Goal: Transaction & Acquisition: Purchase product/service

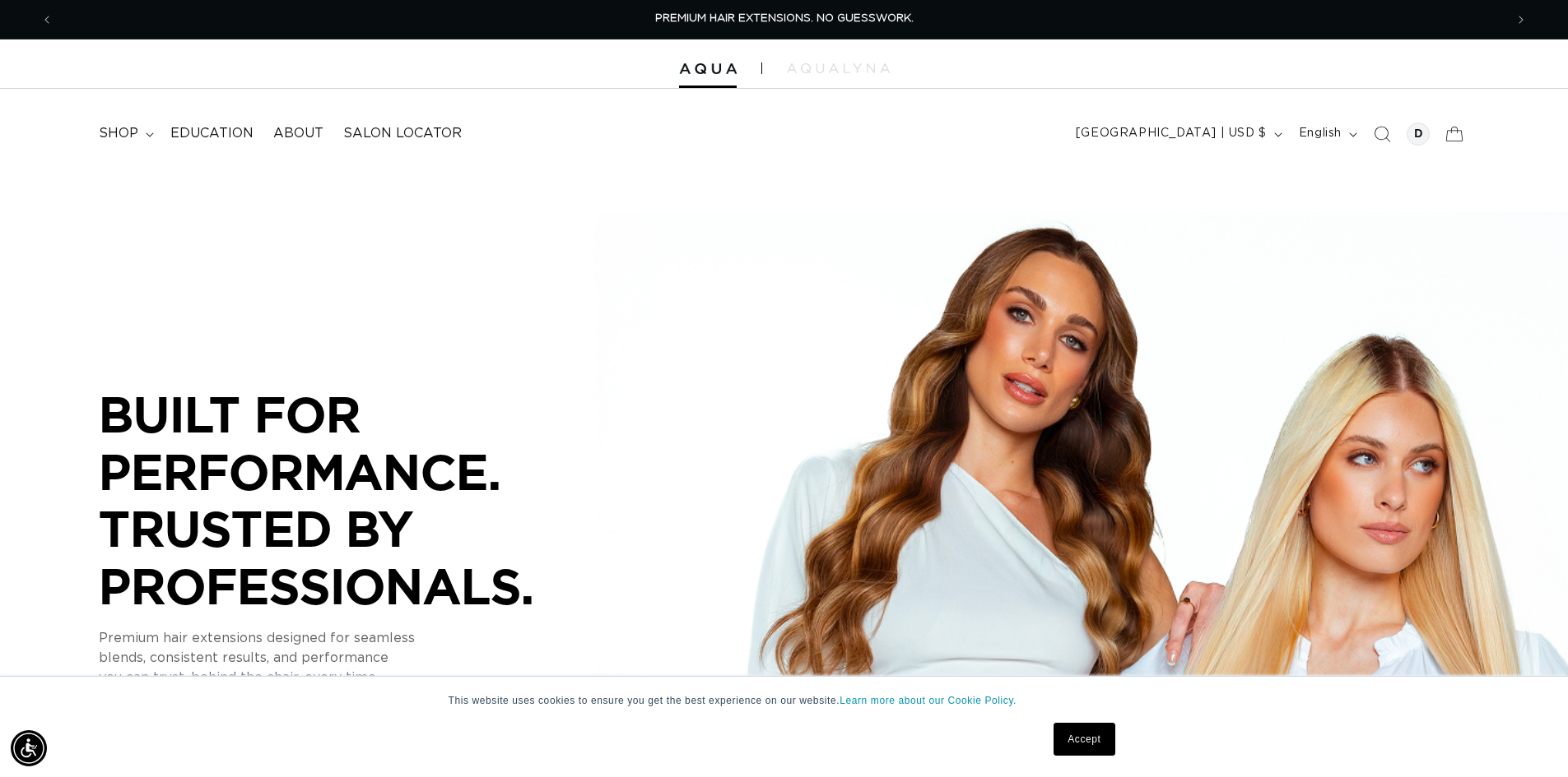
click at [1074, 741] on link "Accept" at bounding box center [1083, 739] width 61 height 33
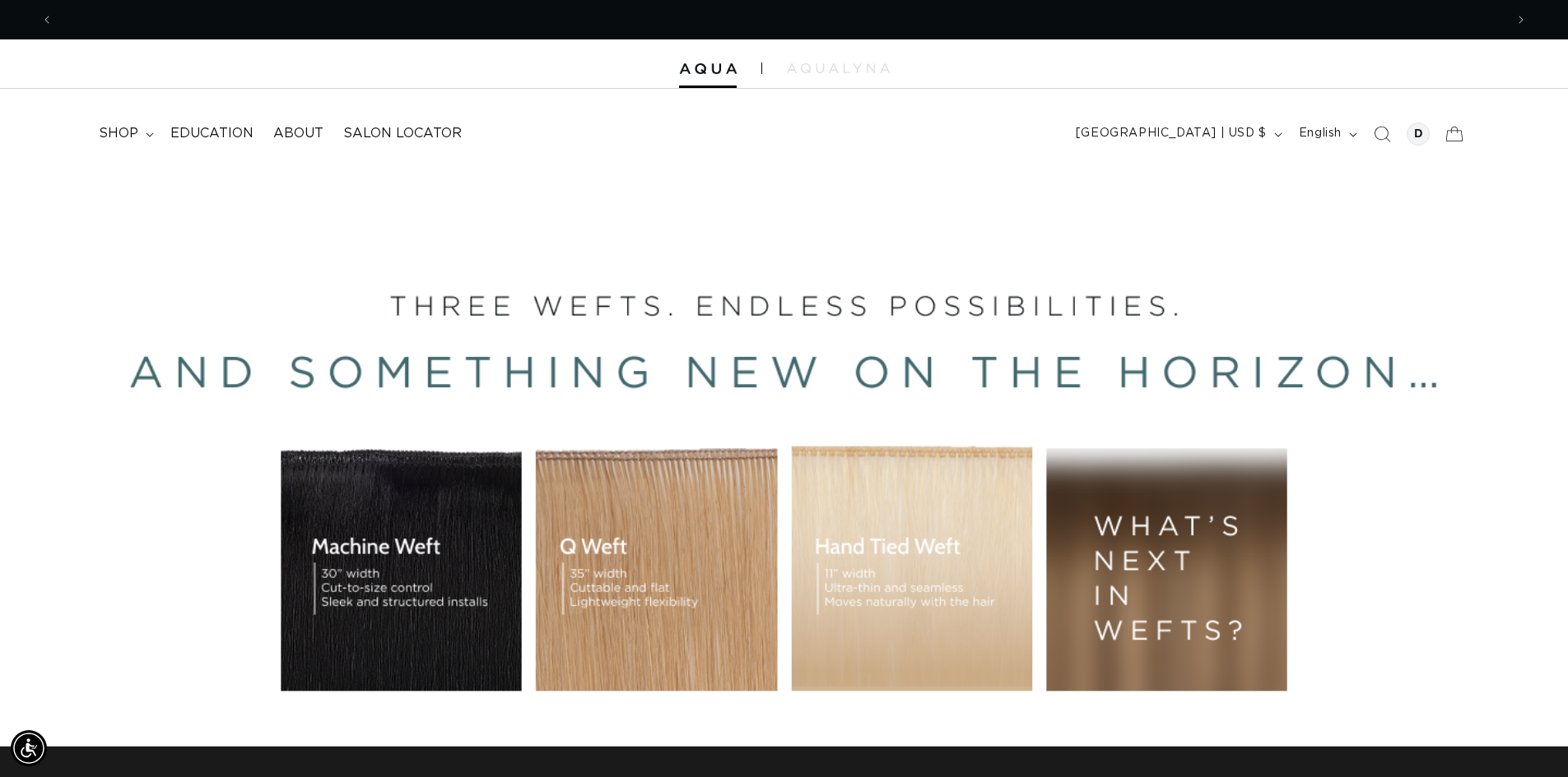
scroll to position [0, 2901]
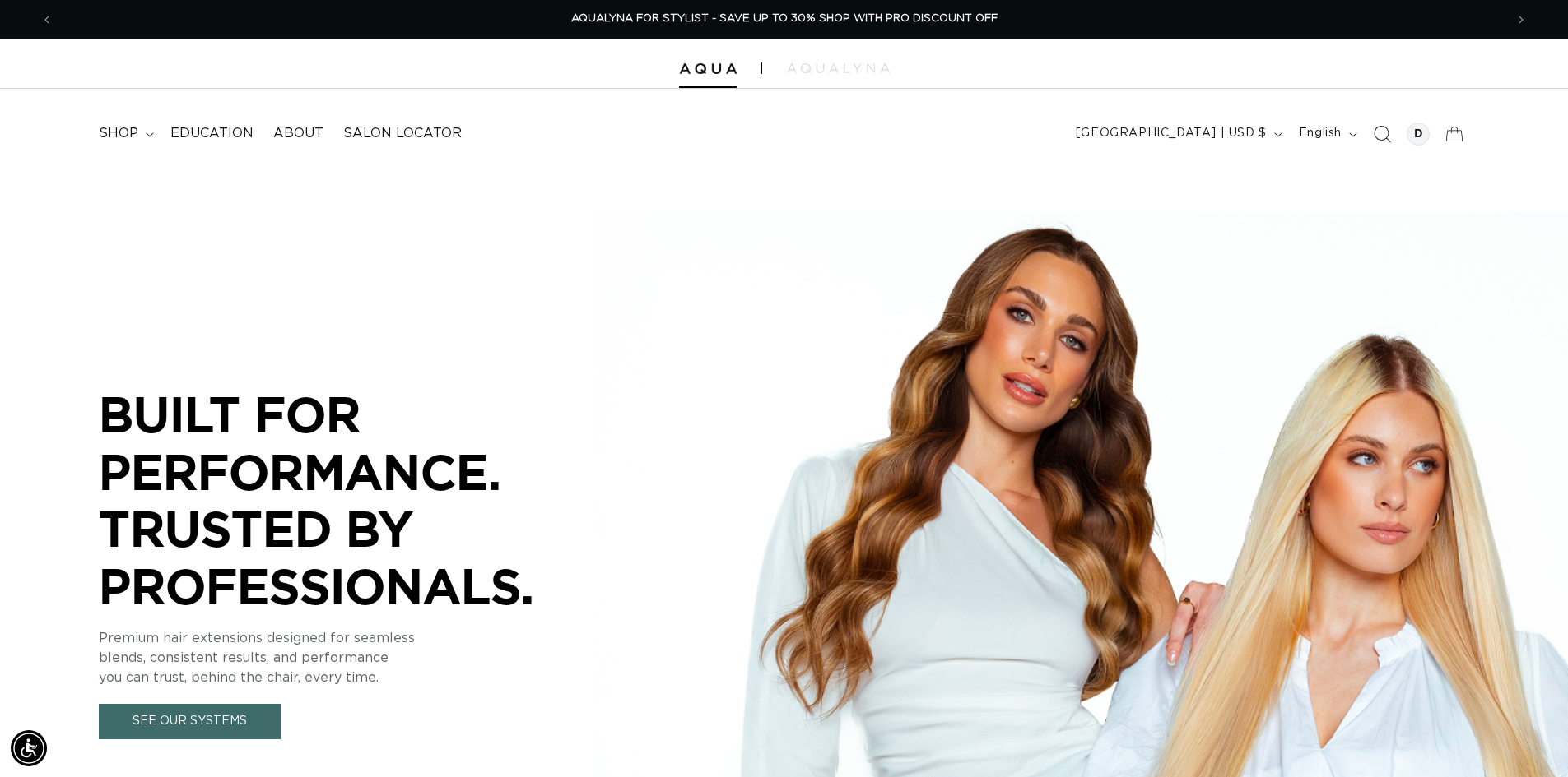
click at [1376, 136] on icon "Search" at bounding box center [1381, 134] width 18 height 18
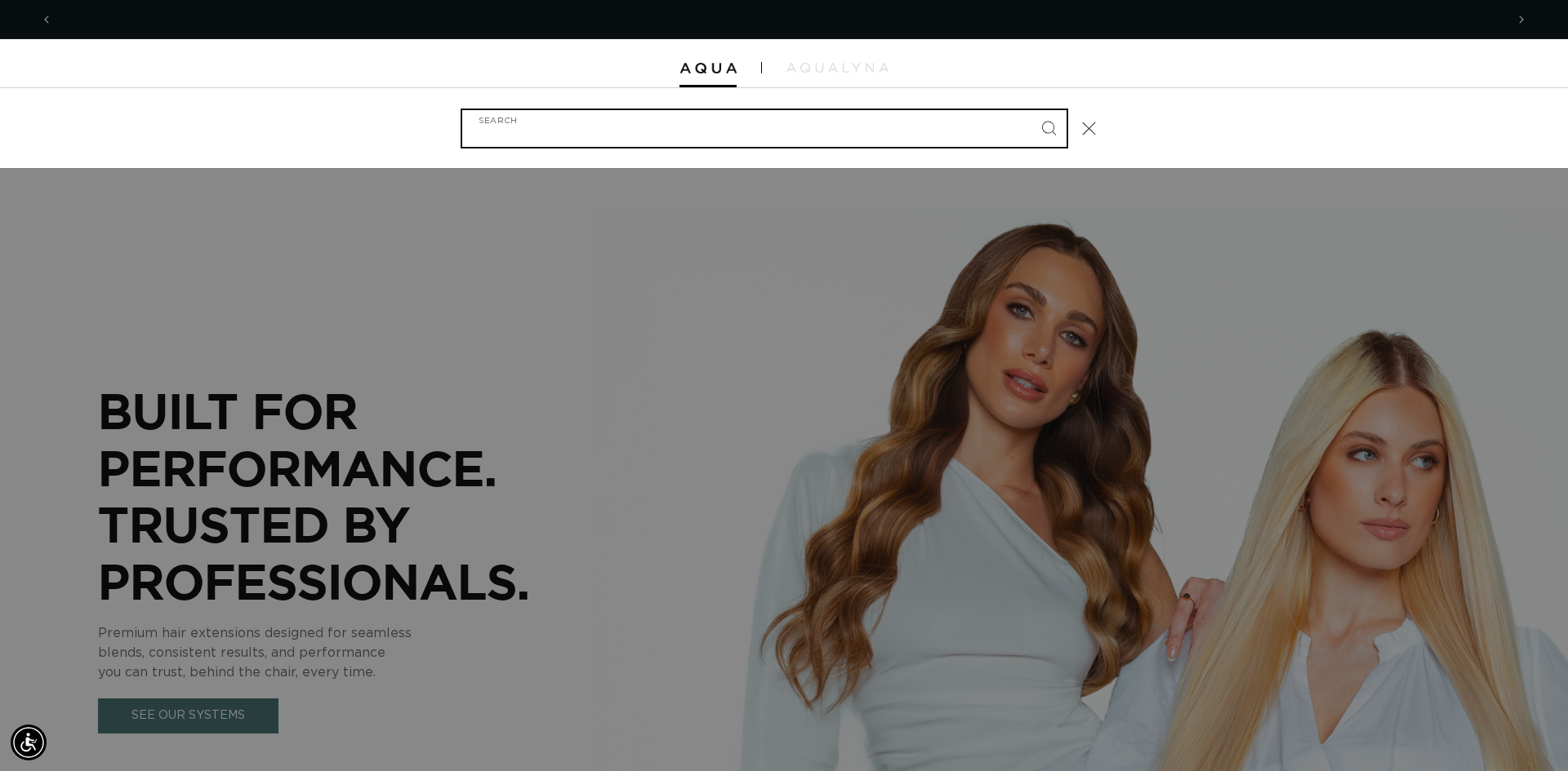
scroll to position [0, 0]
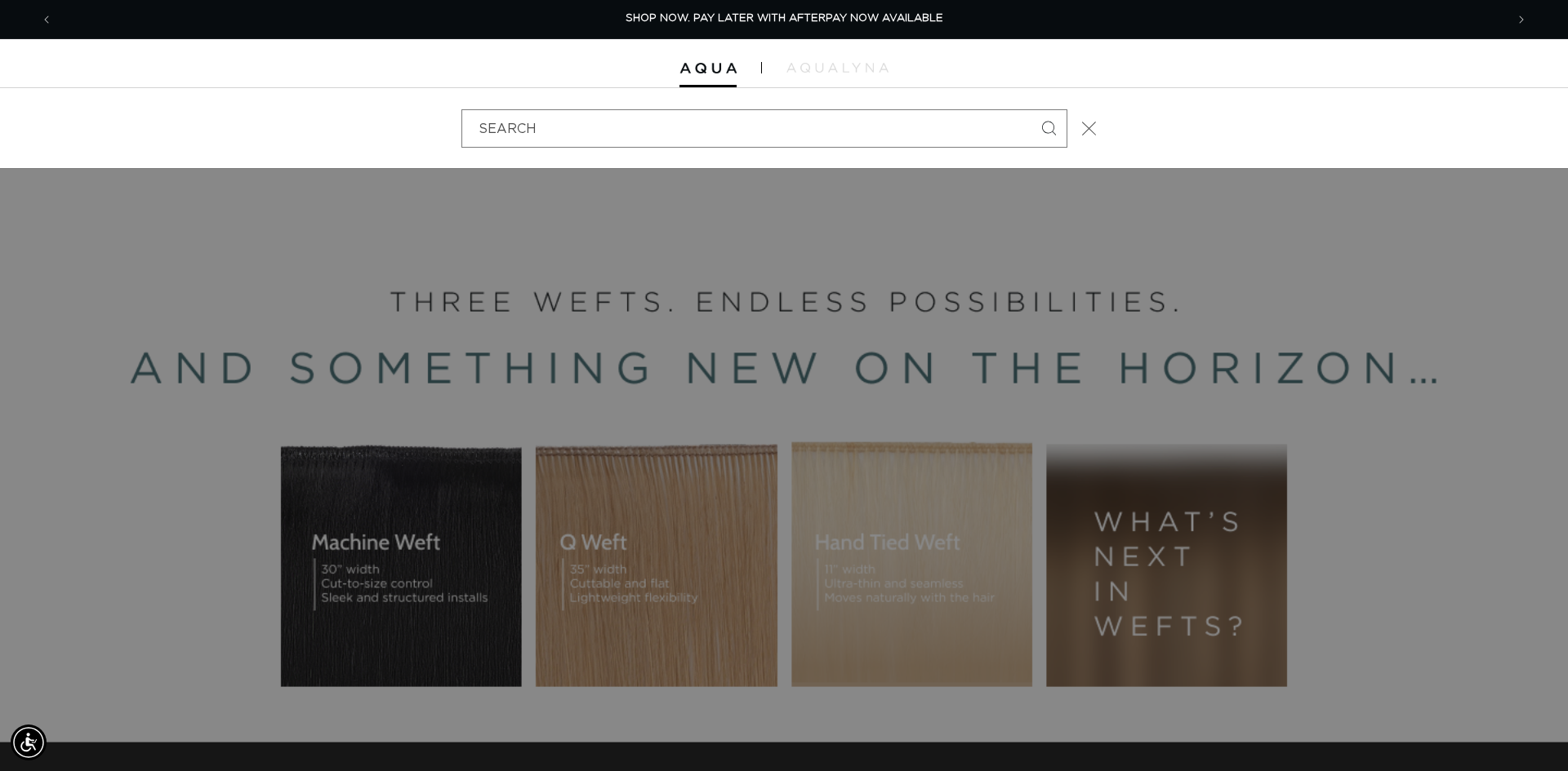
click at [1086, 131] on icon "Close" at bounding box center [1089, 128] width 15 height 15
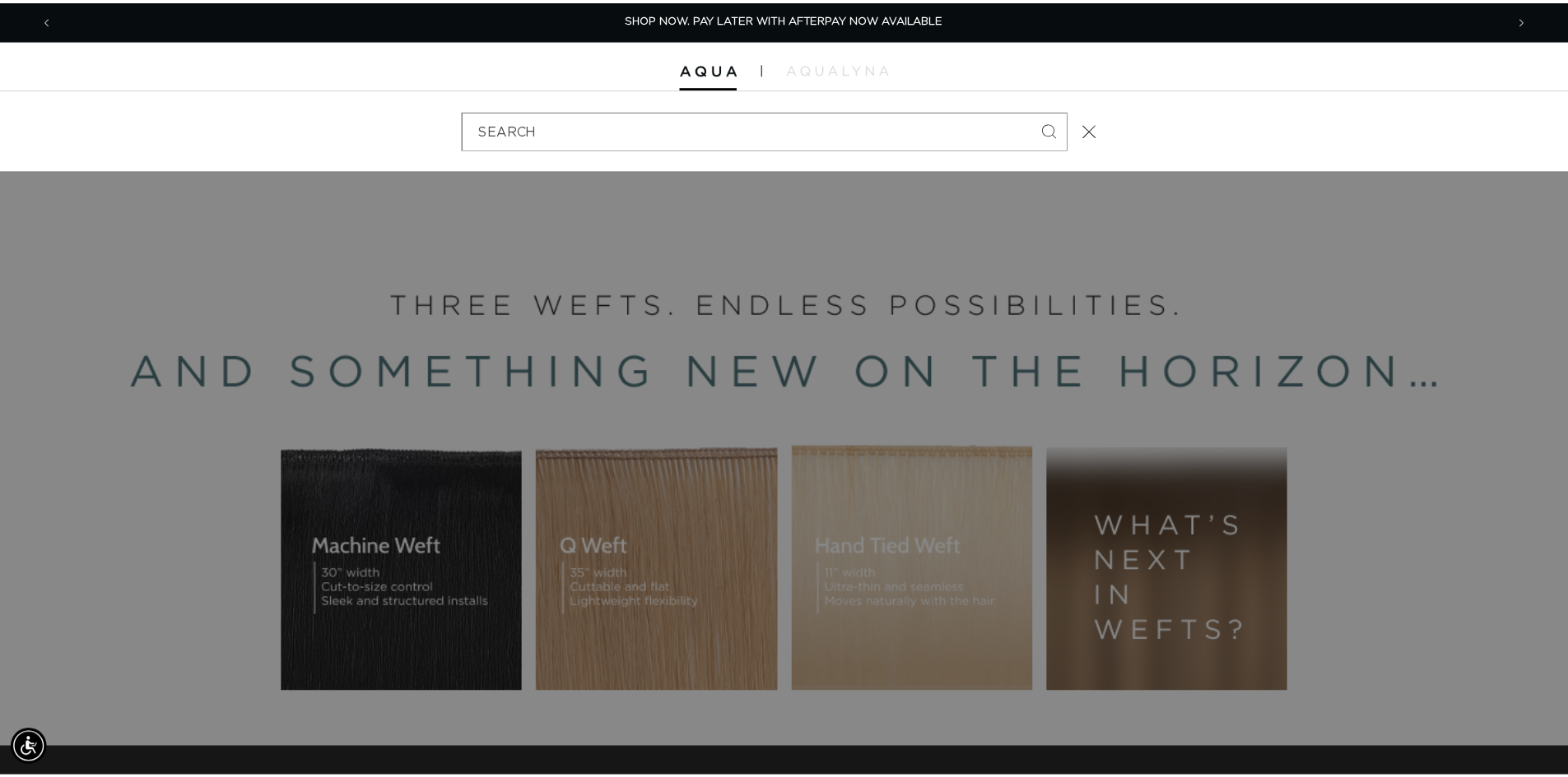
scroll to position [0, 1451]
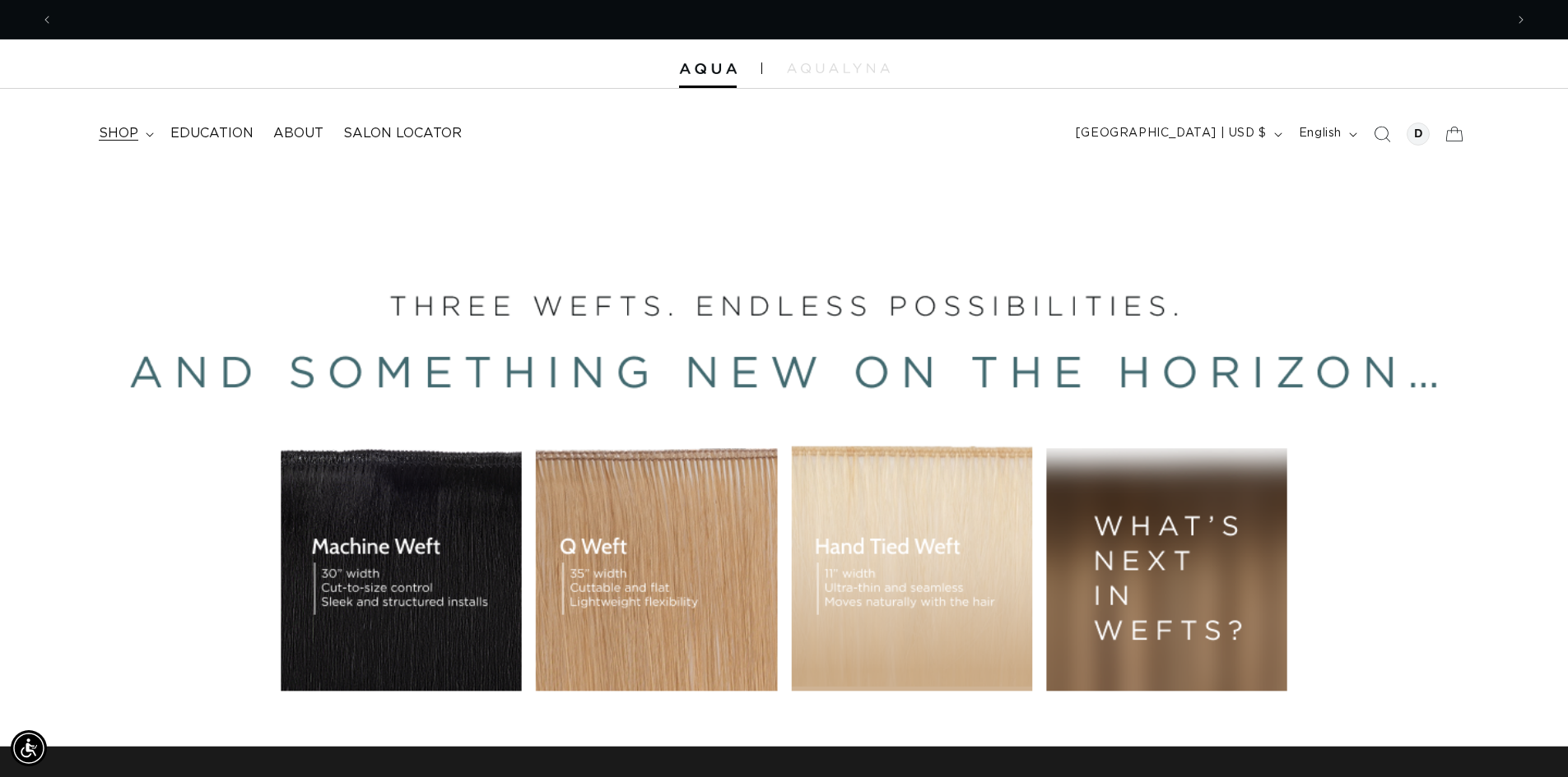
click at [149, 136] on icon at bounding box center [149, 135] width 8 height 4
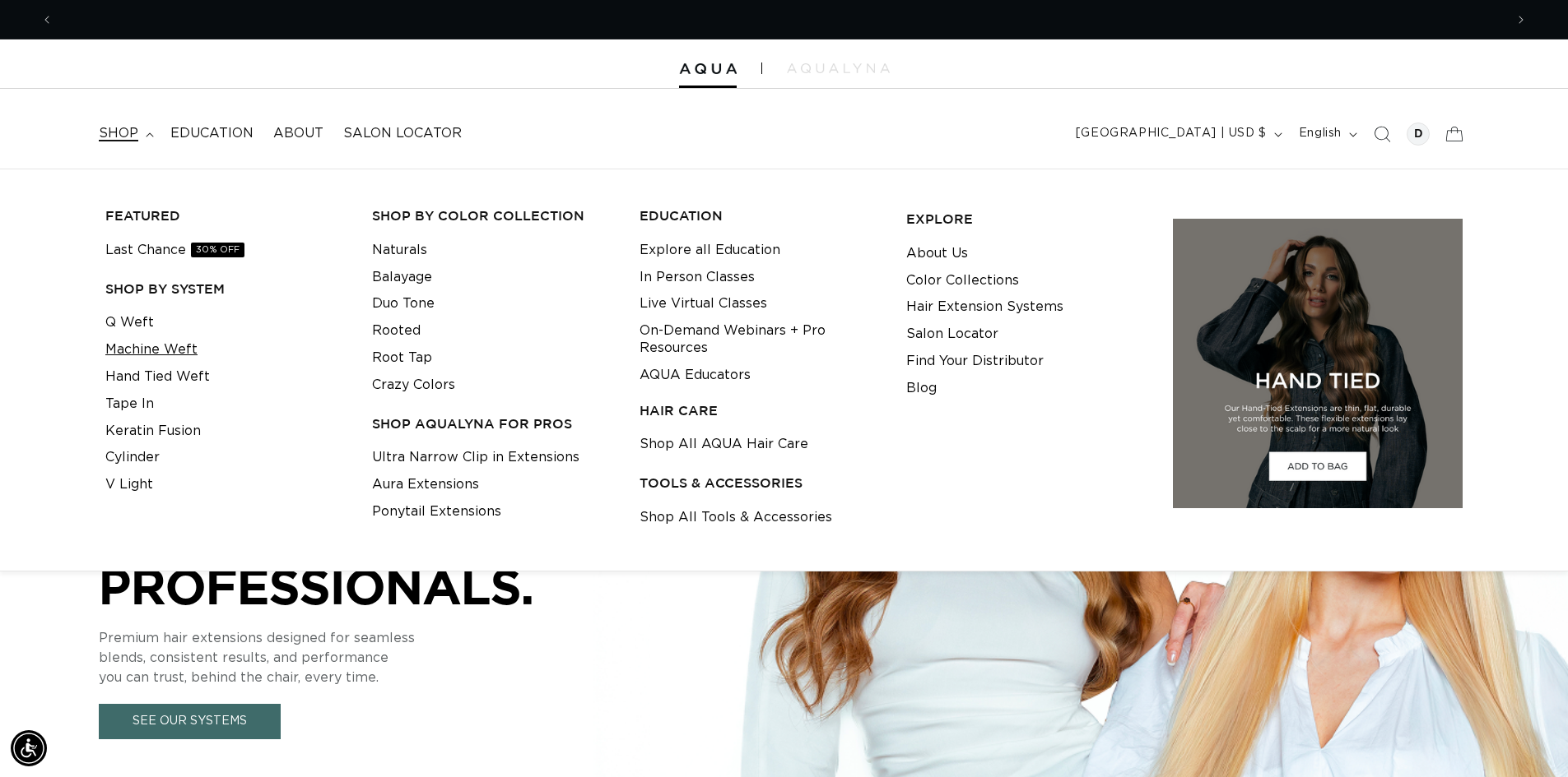
scroll to position [0, 0]
click at [156, 349] on link "Machine Weft" at bounding box center [151, 350] width 93 height 27
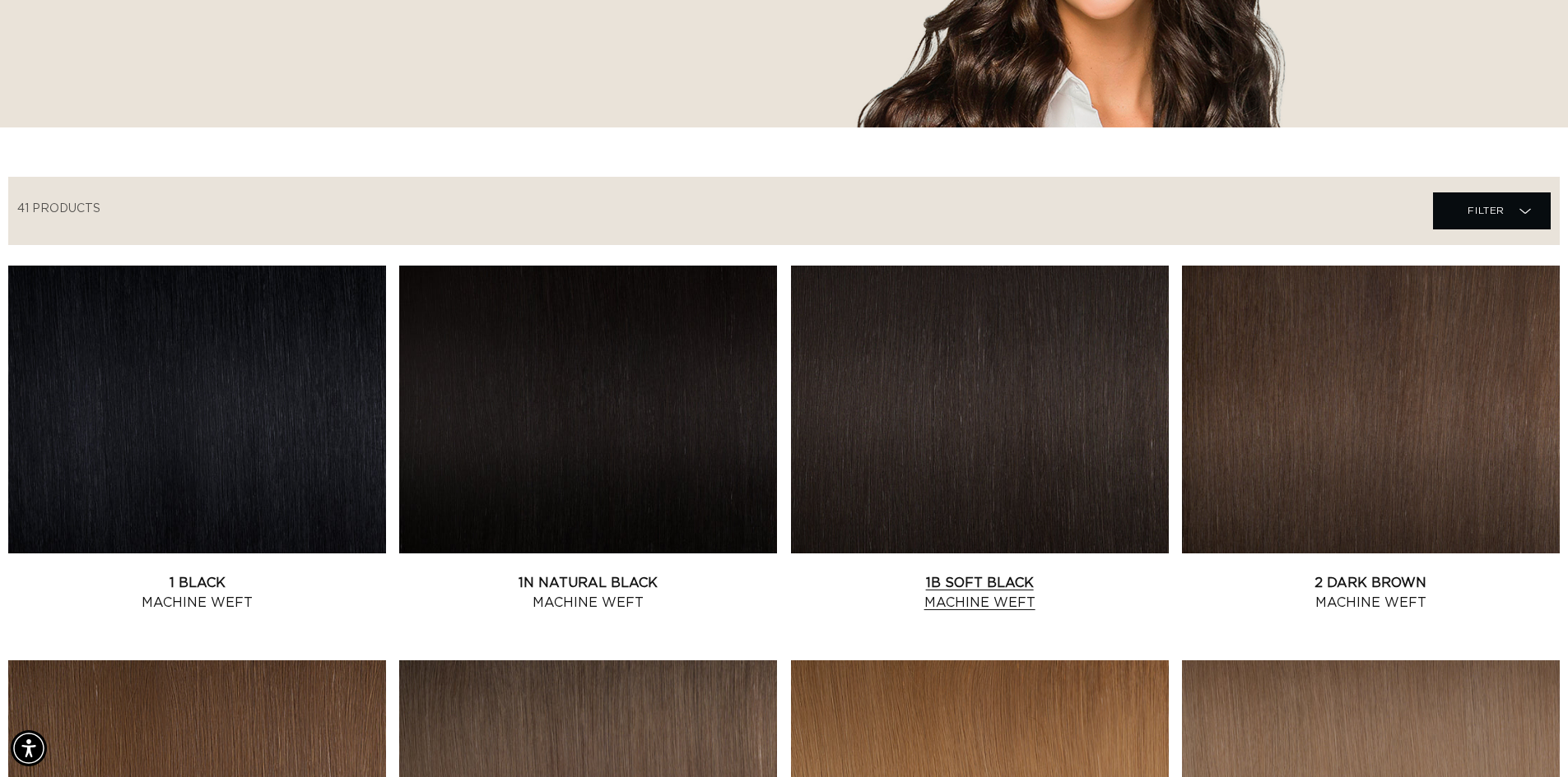
scroll to position [0, 1451]
click at [1471, 193] on span "Filter Filter" at bounding box center [1491, 211] width 118 height 37
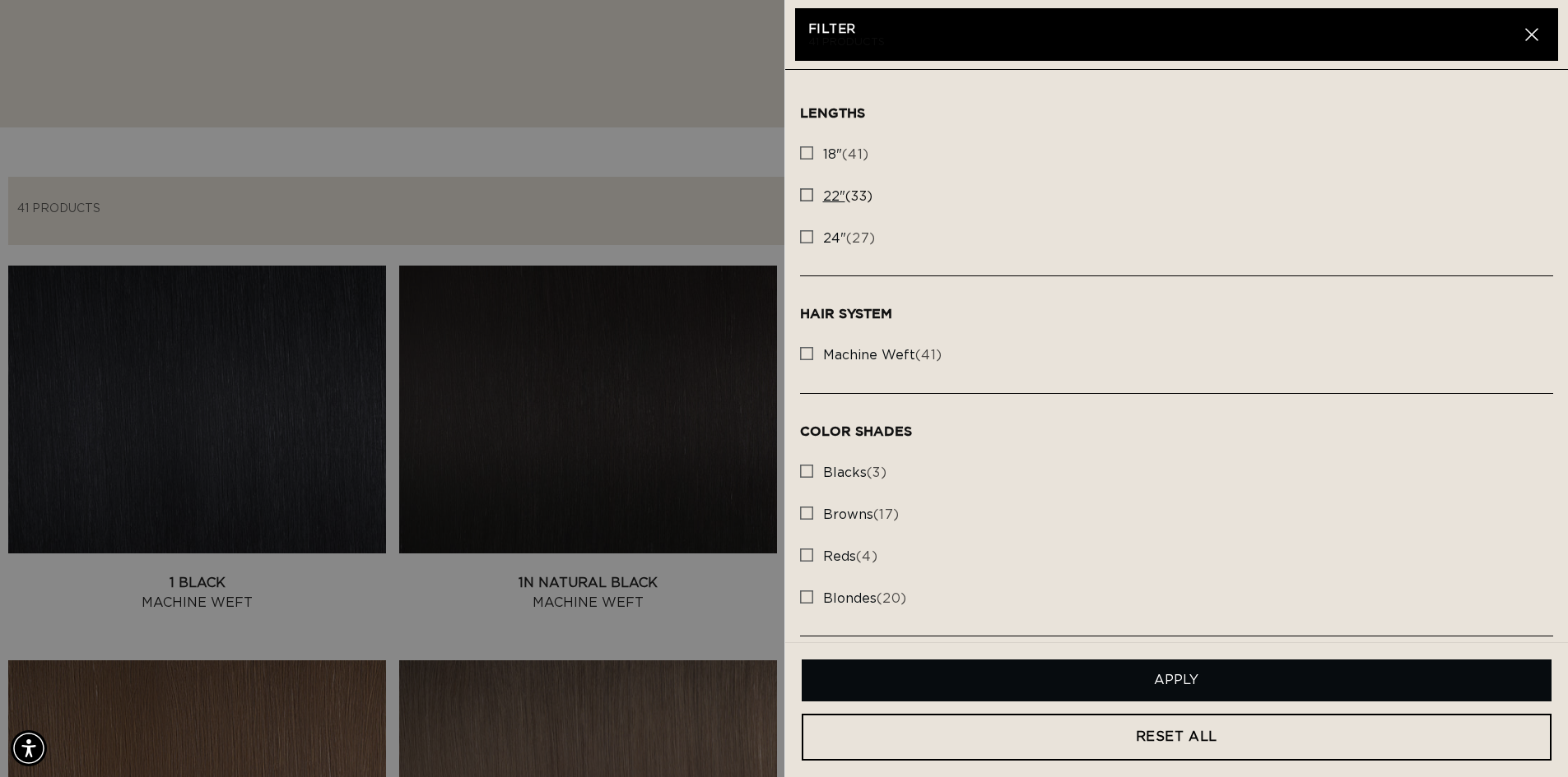
click at [807, 191] on rect at bounding box center [807, 195] width 12 height 12
click at [807, 191] on input "22" (33) 22" (33 products)" at bounding box center [807, 191] width 13 height 13
checkbox input "true"
click at [807, 353] on rect at bounding box center [807, 354] width 12 height 12
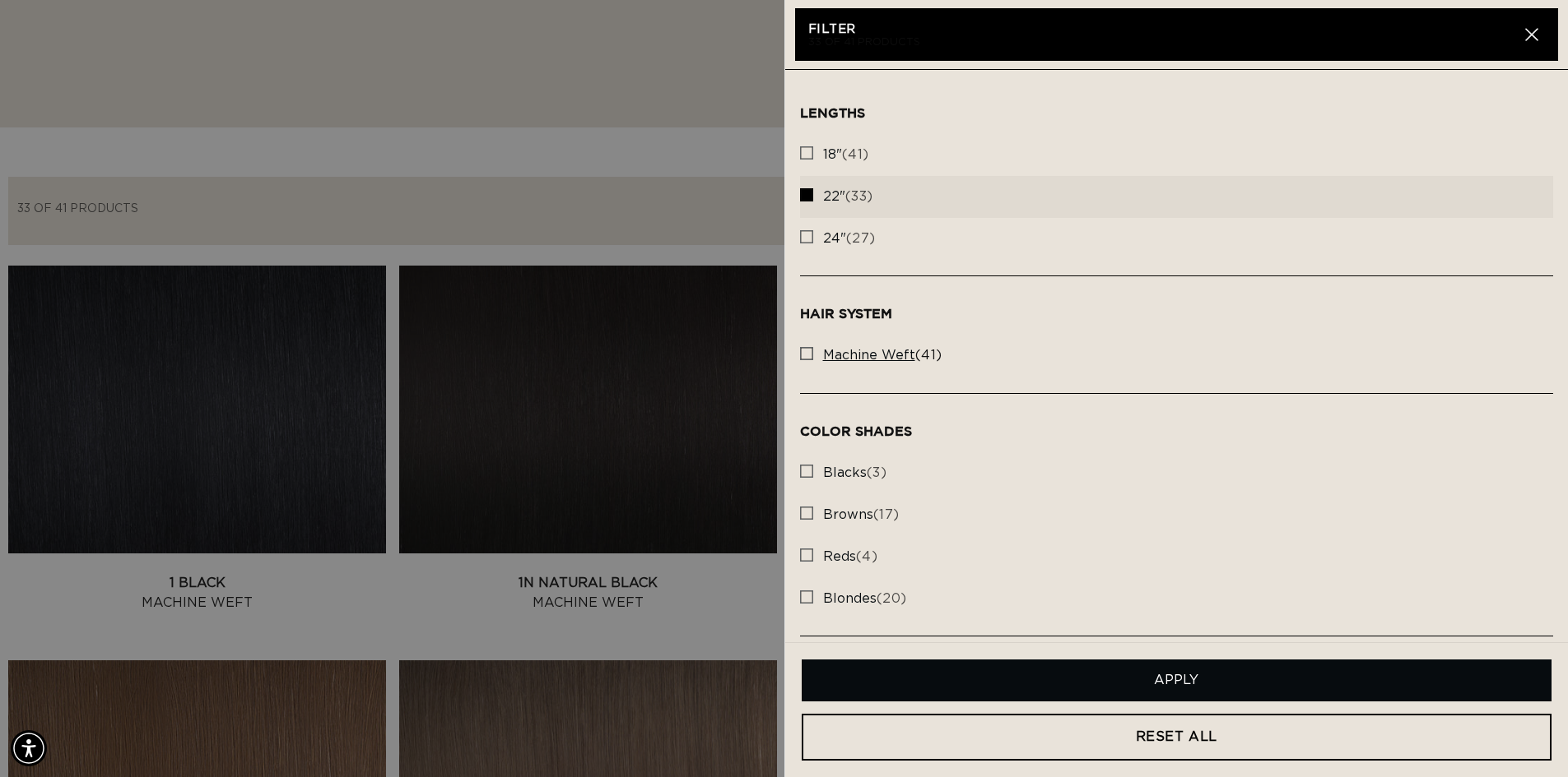
click at [807, 353] on input "machine weft (41) machine weft (41 products)" at bounding box center [807, 350] width 13 height 13
checkbox input "true"
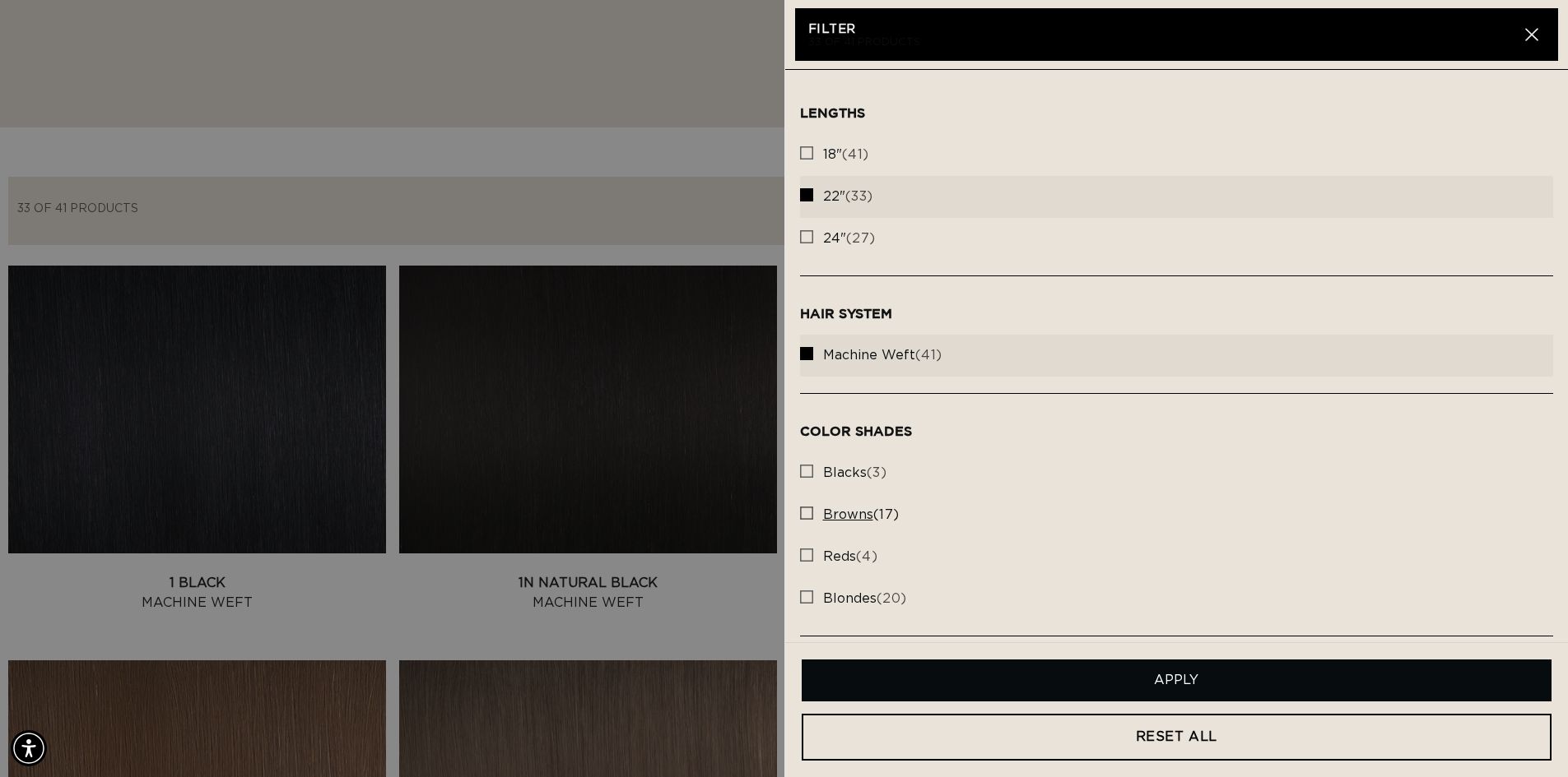
click at [813, 512] on icon at bounding box center [807, 514] width 13 height 13
click at [813, 512] on input "browns (17) browns (17 products)" at bounding box center [807, 510] width 13 height 13
checkbox input "true"
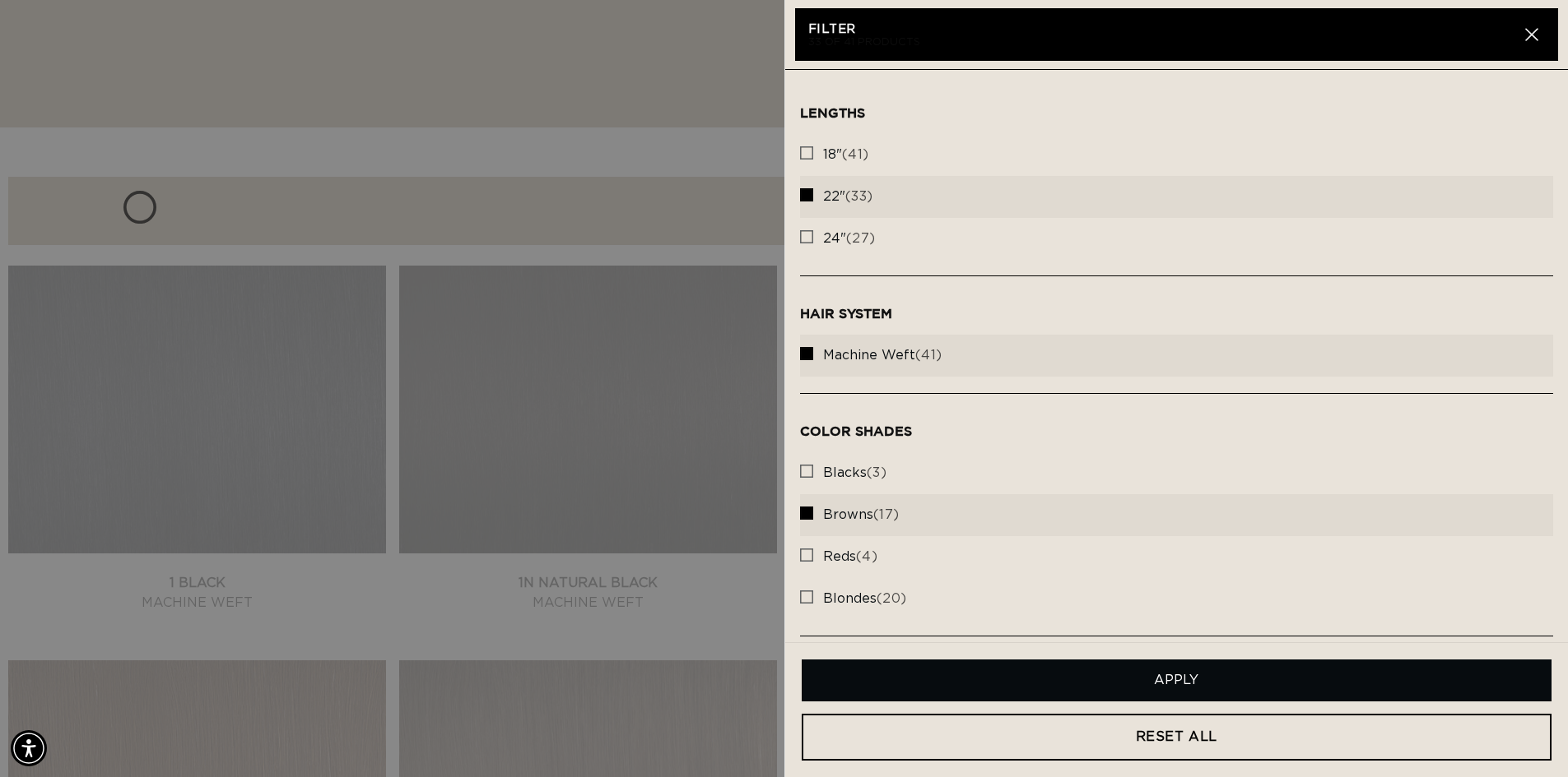
click at [1251, 673] on button "Apply" at bounding box center [1177, 681] width 750 height 42
